Goal: Transaction & Acquisition: Purchase product/service

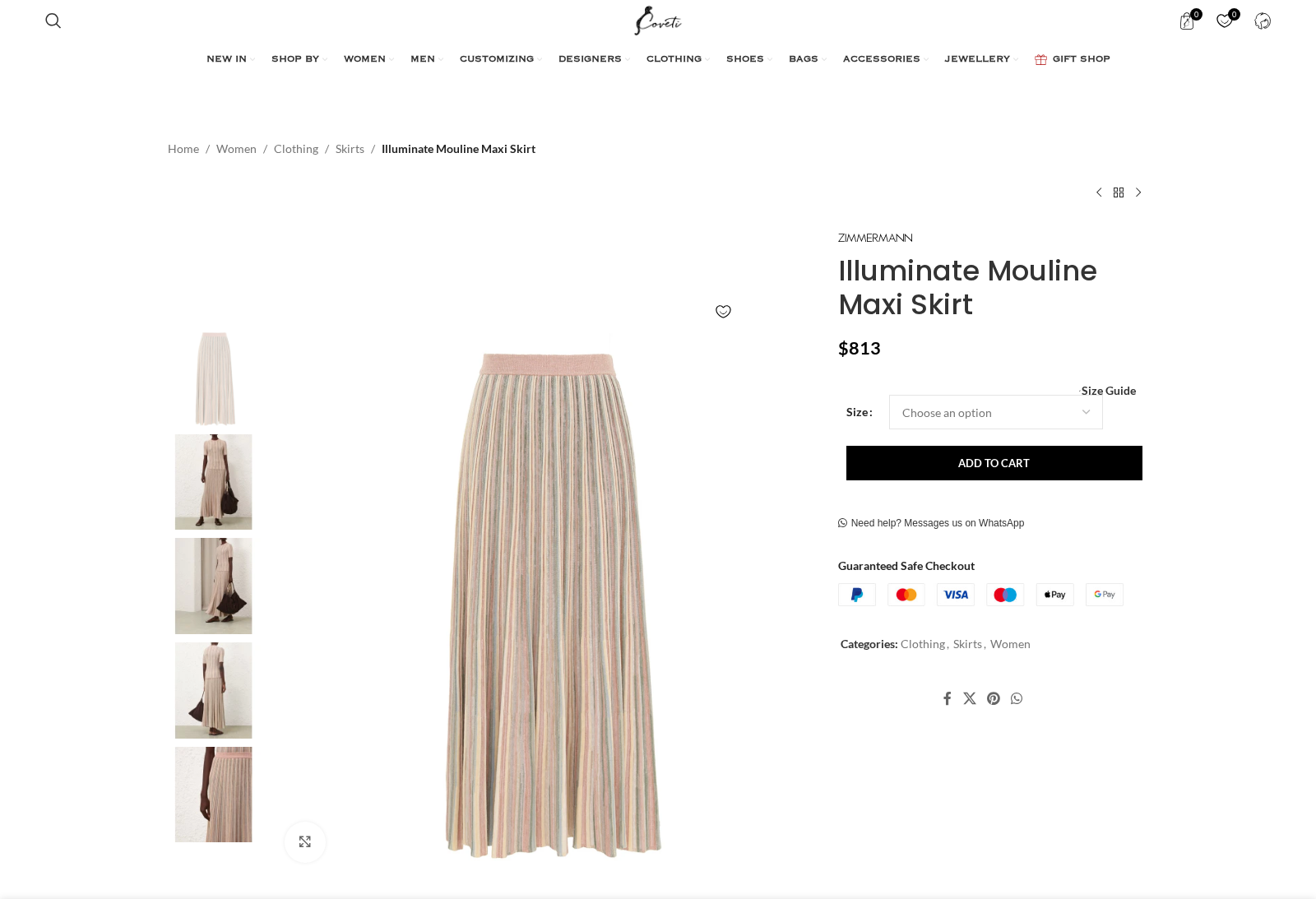
click at [219, 468] on img at bounding box center [214, 482] width 100 height 96
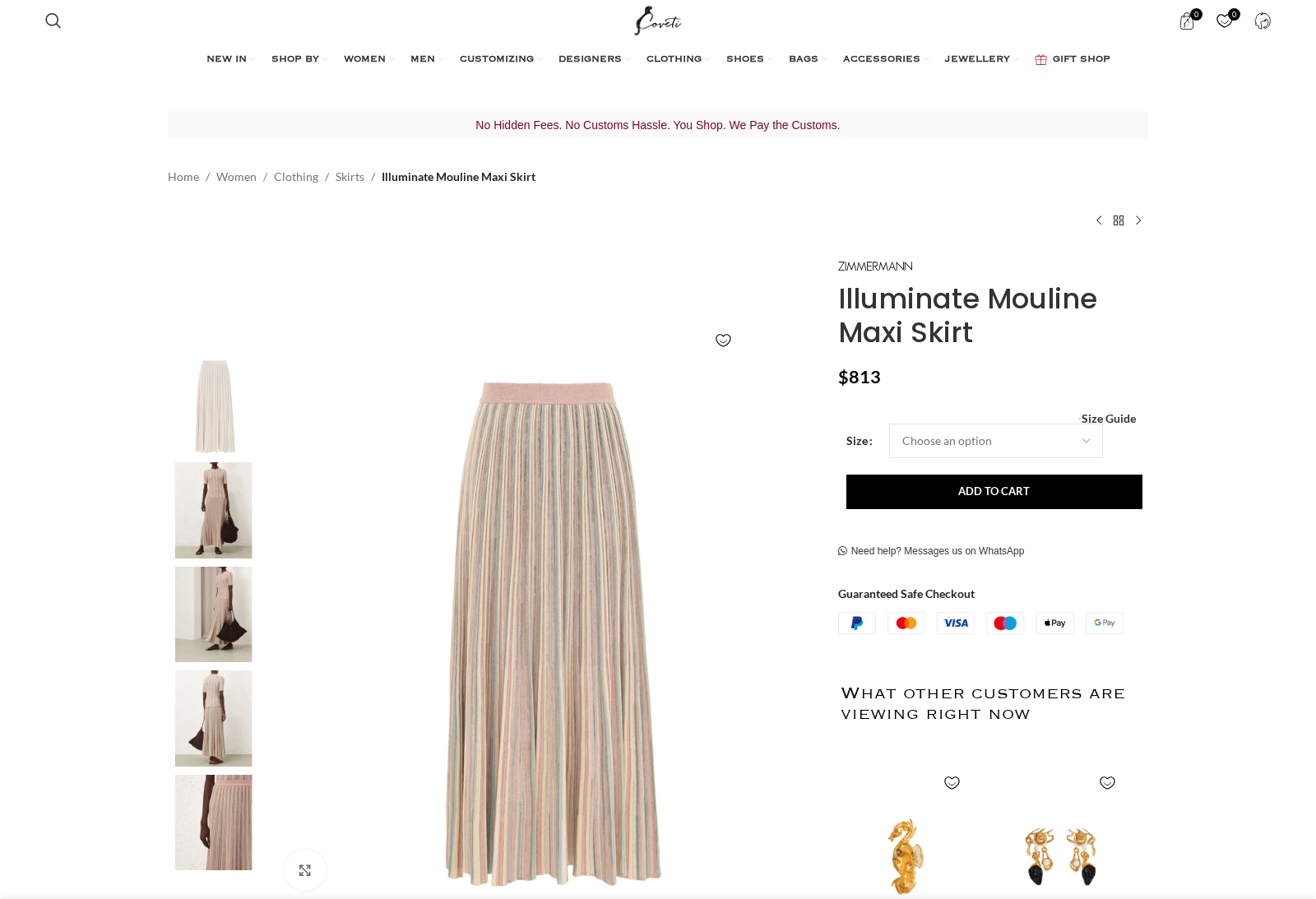
click at [218, 500] on img at bounding box center [214, 510] width 100 height 96
click at [215, 522] on img at bounding box center [214, 510] width 100 height 96
click at [221, 607] on img at bounding box center [214, 615] width 100 height 96
click at [221, 608] on img at bounding box center [214, 615] width 100 height 96
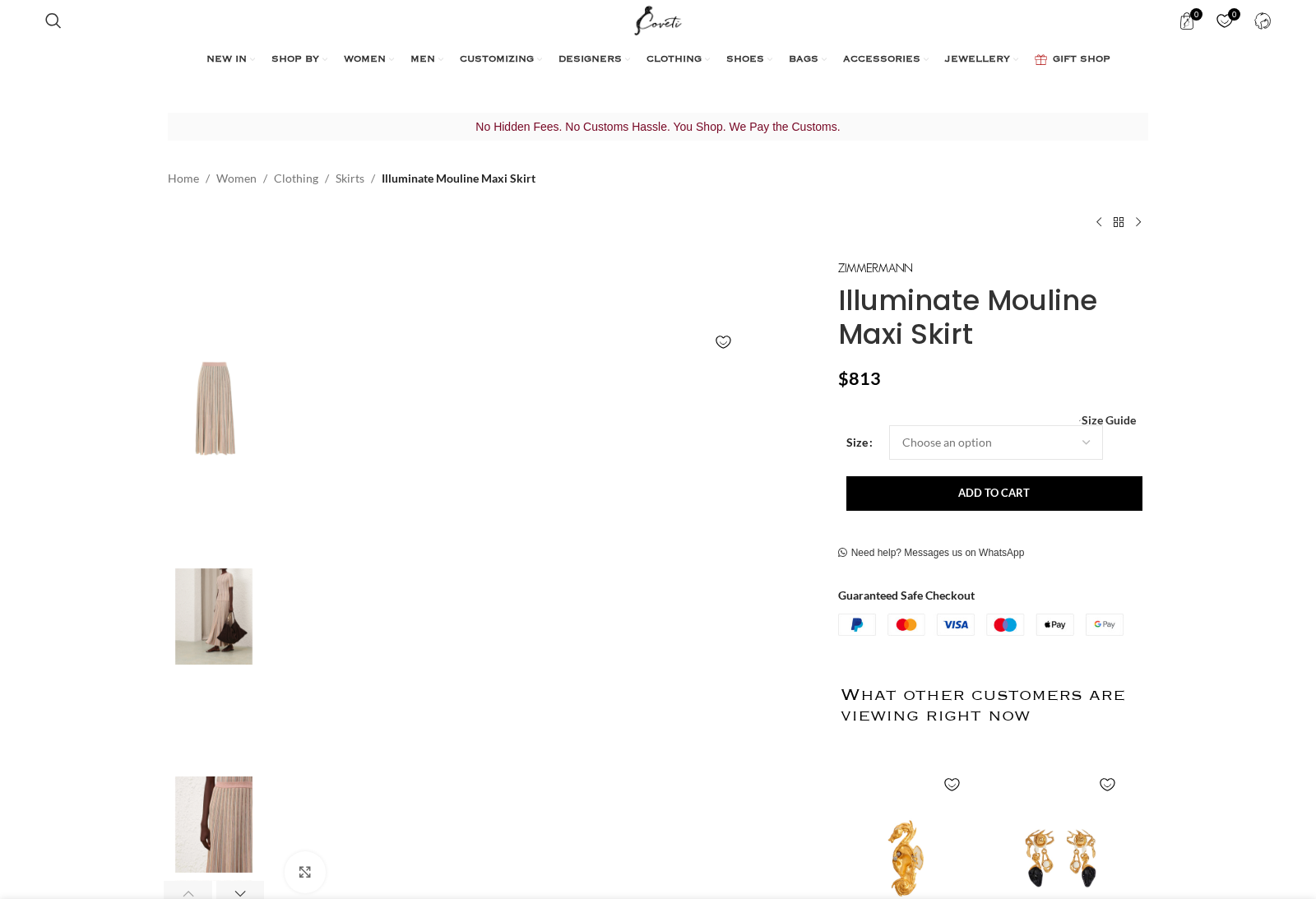
click at [210, 716] on img "4 / 6" at bounding box center [214, 720] width 100 height 96
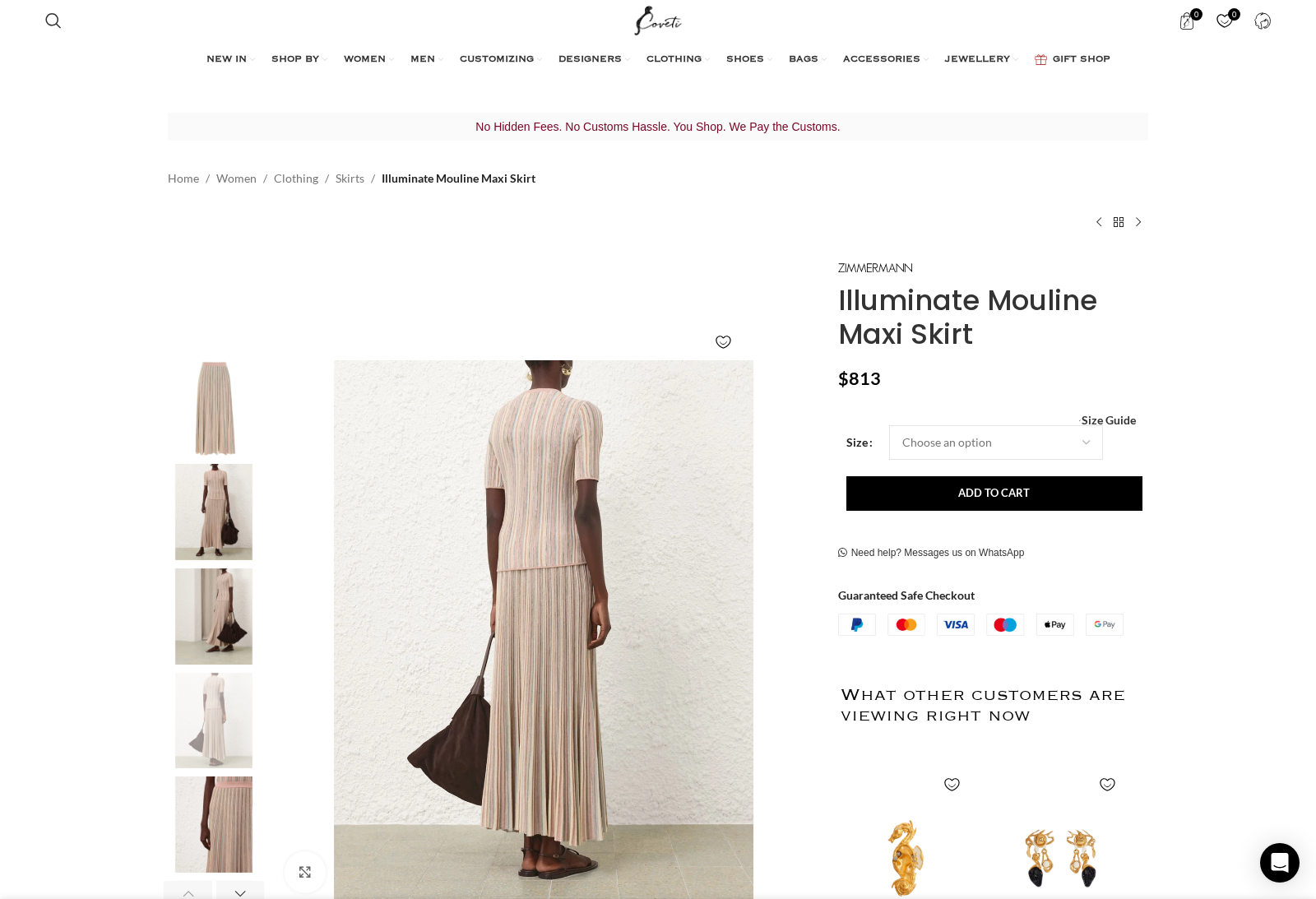
click at [210, 799] on img "5 / 6" at bounding box center [214, 824] width 100 height 96
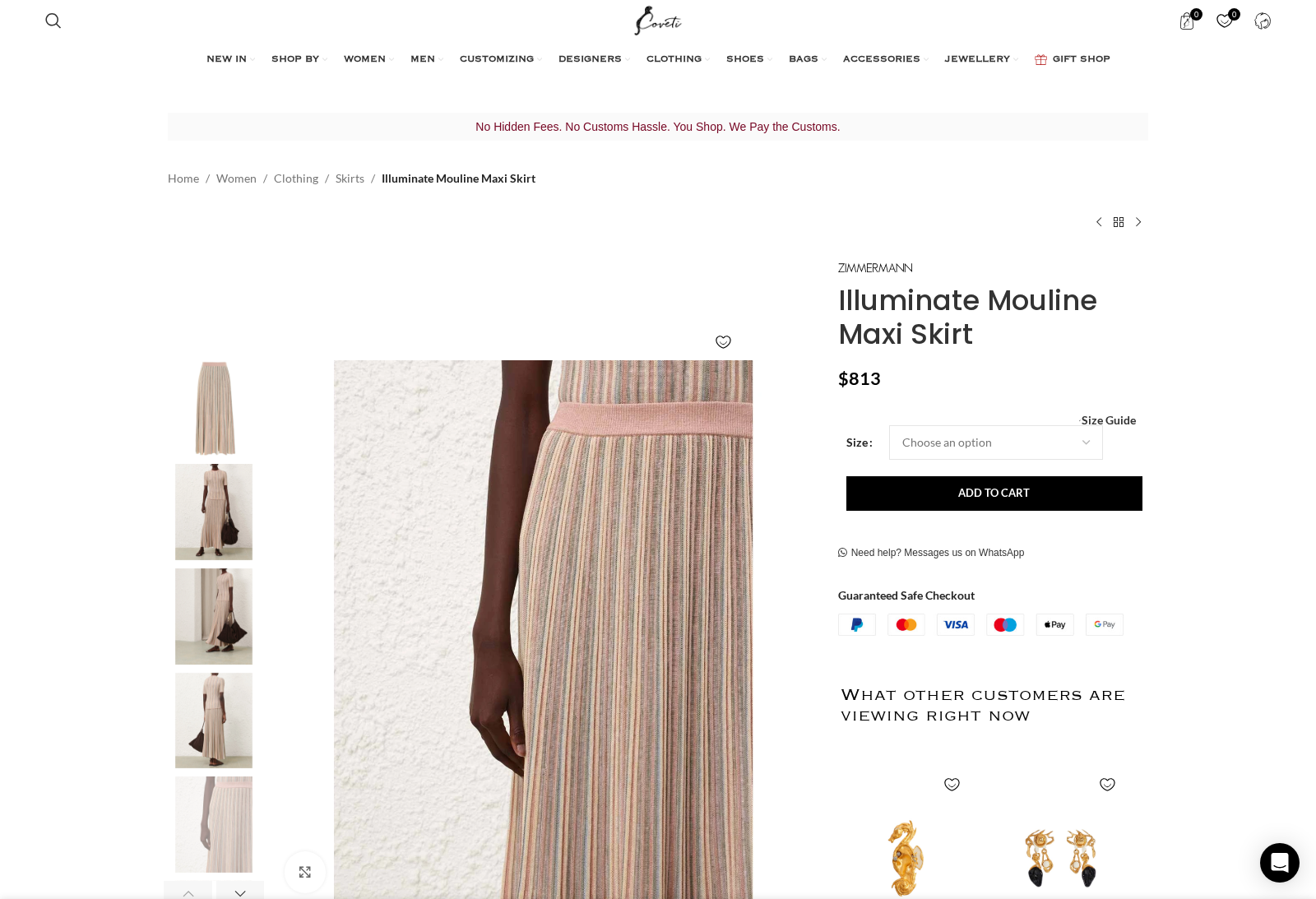
scroll to position [0, 174]
click at [212, 706] on img "4 / 6" at bounding box center [214, 720] width 100 height 96
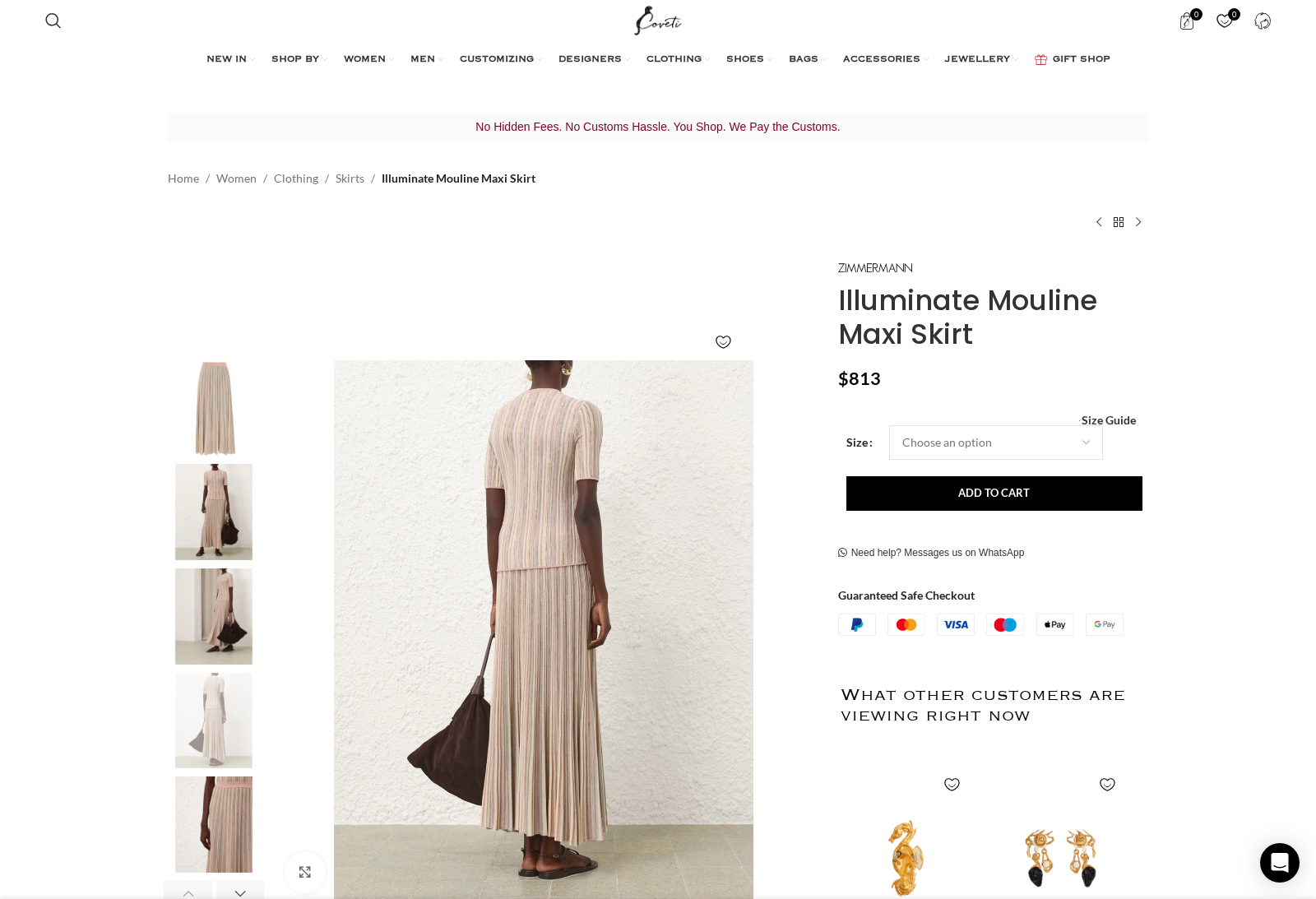
click at [223, 518] on img "2 / 6" at bounding box center [214, 512] width 100 height 96
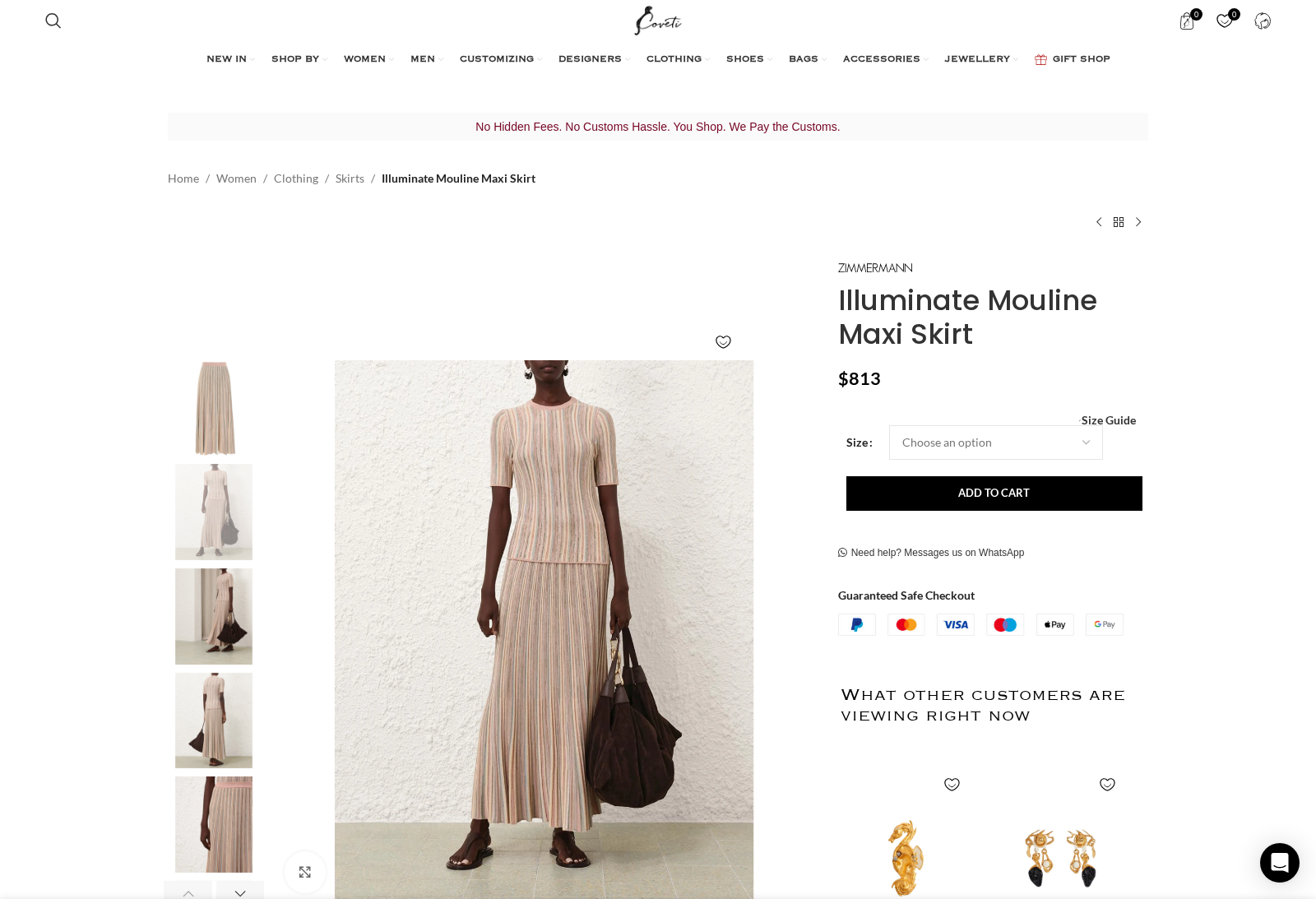
click at [213, 392] on img "1 / 6" at bounding box center [214, 408] width 100 height 96
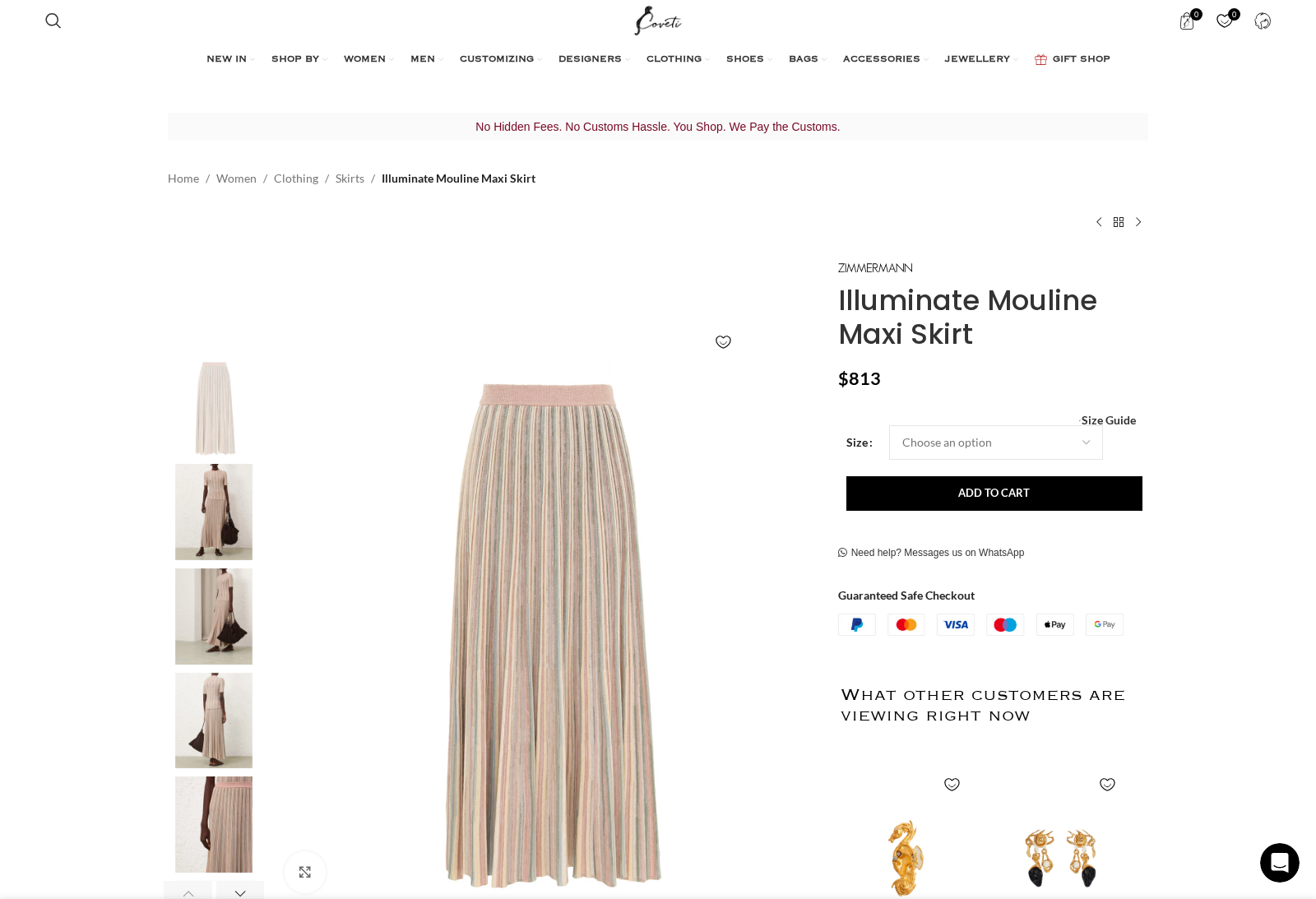
scroll to position [0, 0]
click at [508, 604] on img "1 / 6" at bounding box center [545, 633] width 545 height 545
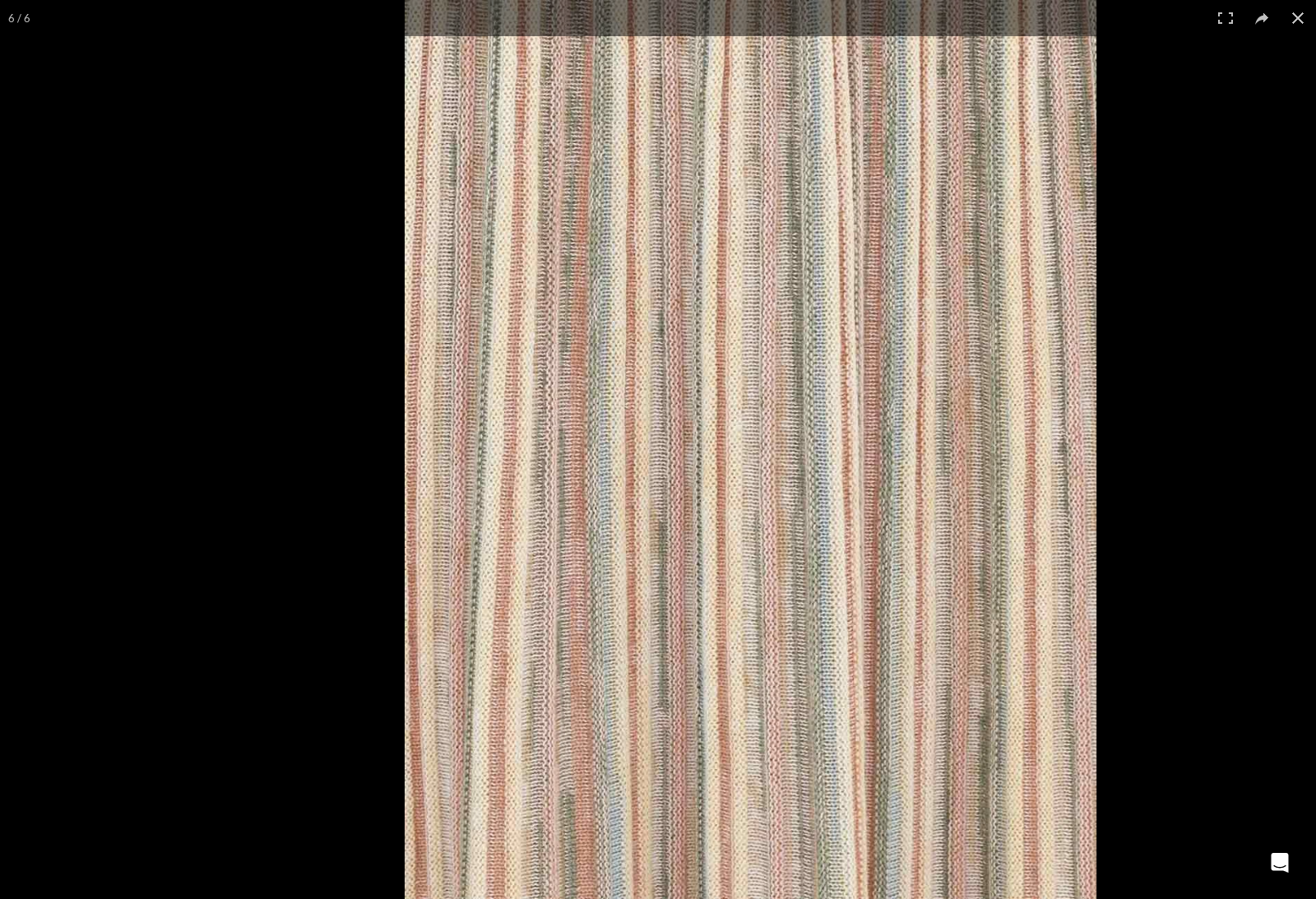
scroll to position [0, 866]
